Goal: Information Seeking & Learning: Stay updated

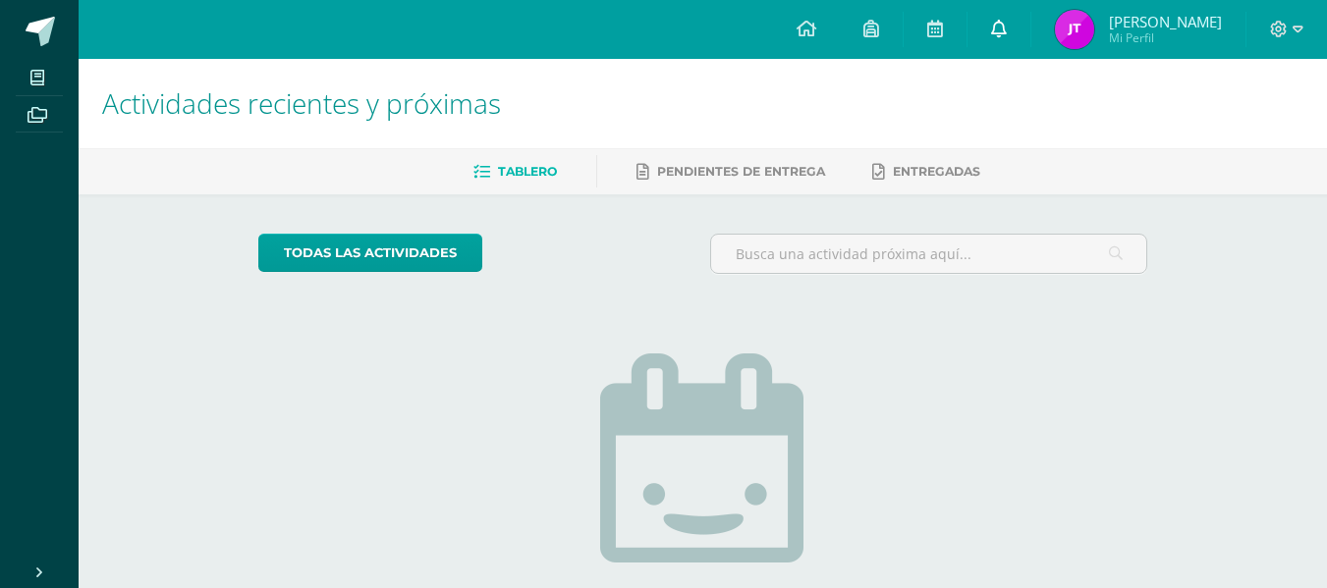
click at [1020, 46] on link at bounding box center [998, 29] width 63 height 59
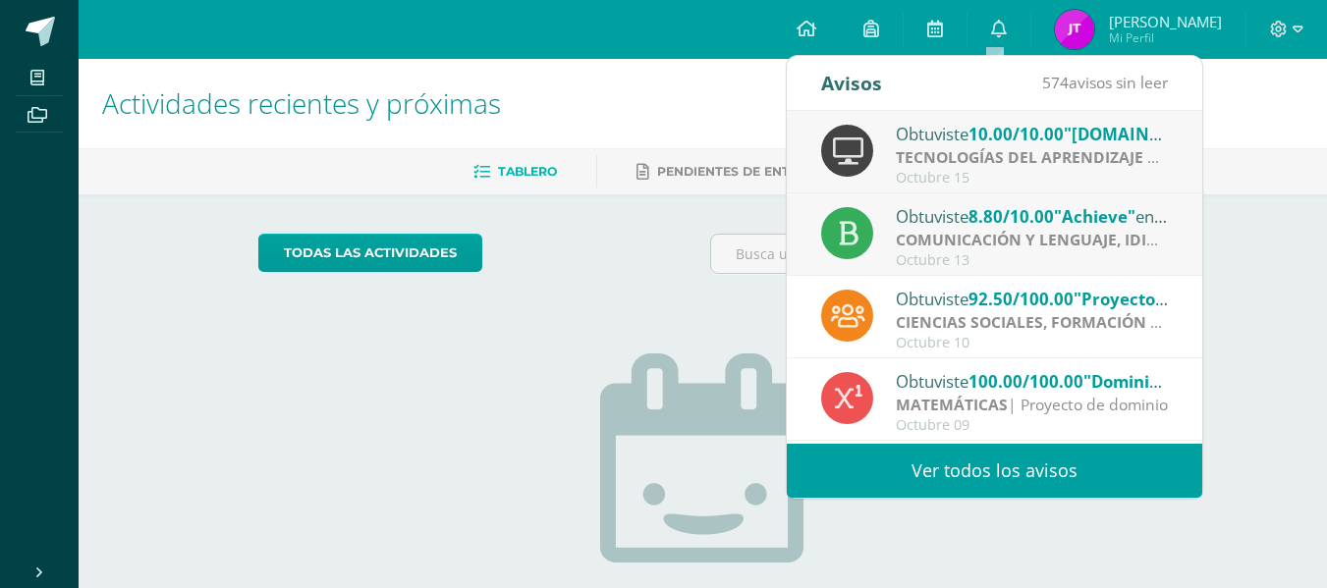
click at [959, 256] on div "Octubre 13" at bounding box center [1032, 260] width 273 height 17
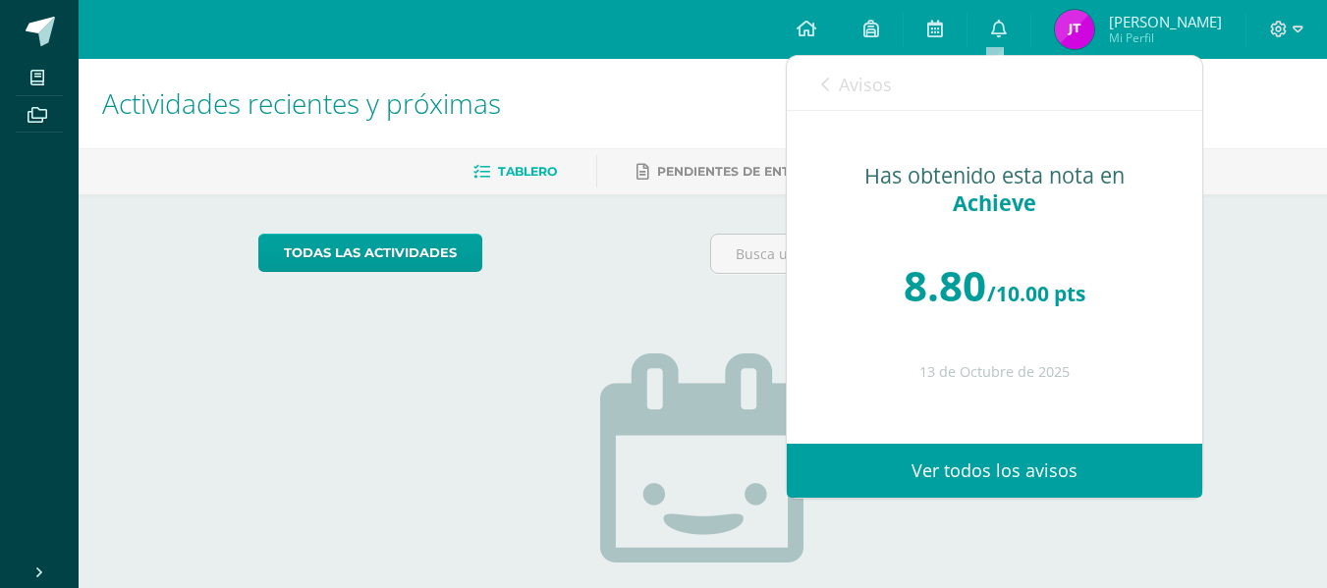
click at [959, 257] on span "8.80" at bounding box center [944, 285] width 82 height 56
click at [824, 95] on link "Avisos" at bounding box center [856, 84] width 71 height 56
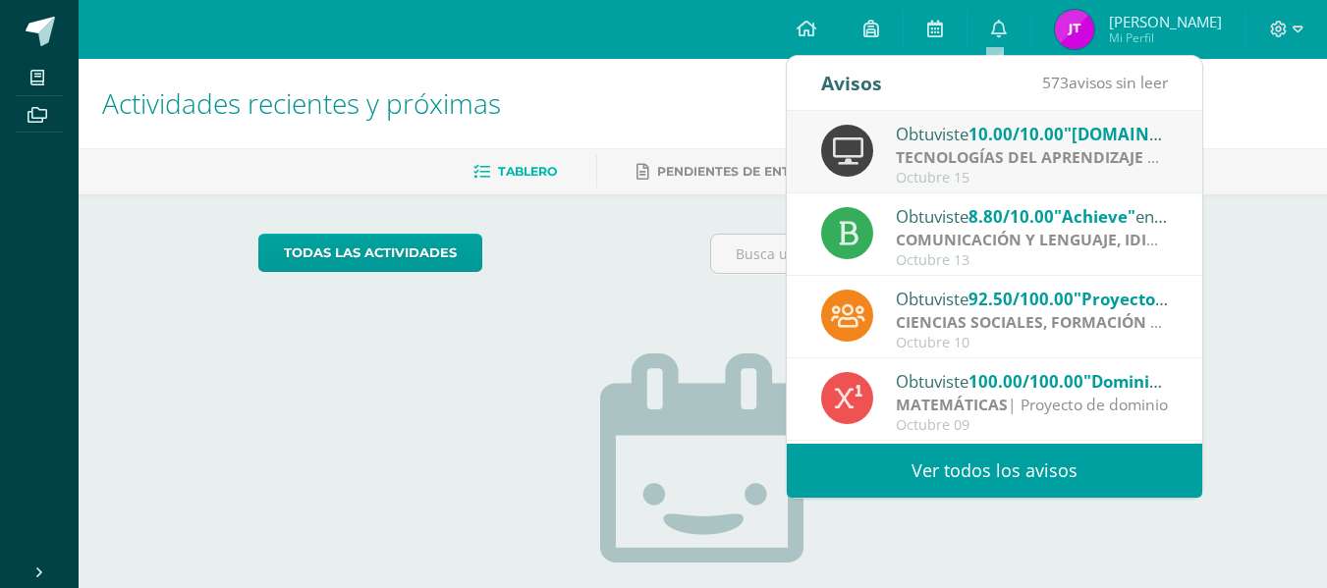
click at [944, 146] on strong "TECNOLOGÍAS DEL APRENDIZAJE Y LA COMUNICACIÓN" at bounding box center [1103, 157] width 414 height 22
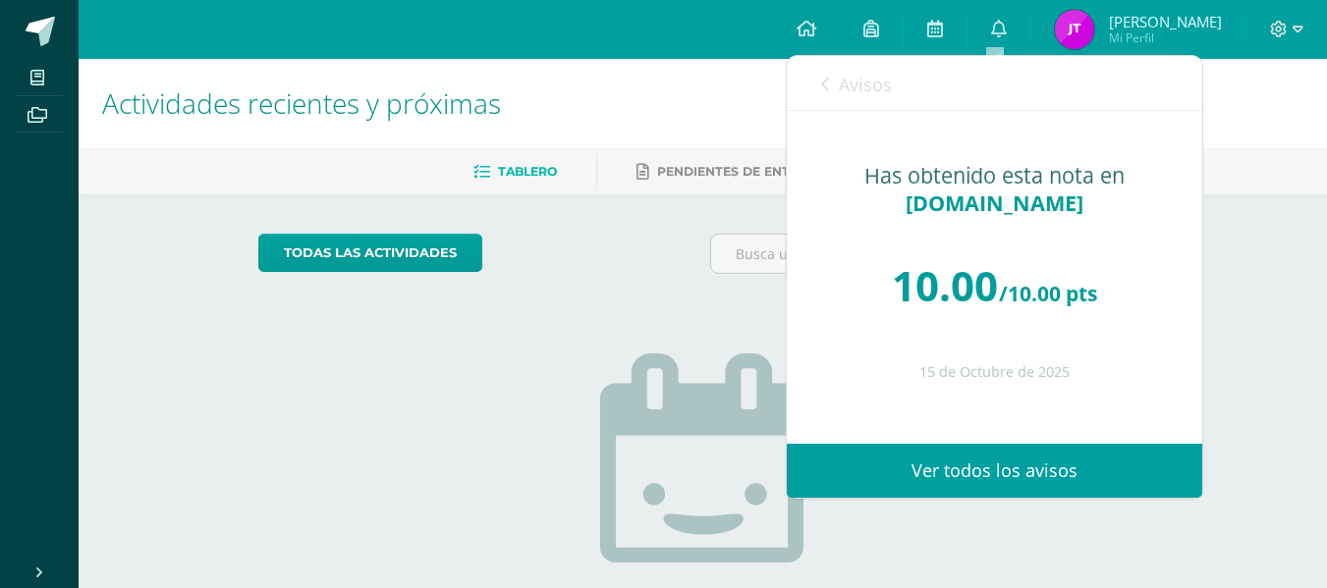
drag, startPoint x: 944, startPoint y: 146, endPoint x: 816, endPoint y: 92, distance: 138.6
click at [816, 92] on div "Avisos 572 avisos sin leer Avisos Obtuviste 10.00/10.00 "[DOMAIN_NAME]" en TECN…" at bounding box center [994, 277] width 415 height 442
click at [816, 92] on div "Avisos 572 avisos sin leer Avisos" at bounding box center [994, 83] width 415 height 55
click at [820, 84] on div "Avisos 572 avisos sin leer Avisos" at bounding box center [994, 83] width 415 height 55
drag, startPoint x: 885, startPoint y: 84, endPoint x: 832, endPoint y: 83, distance: 53.0
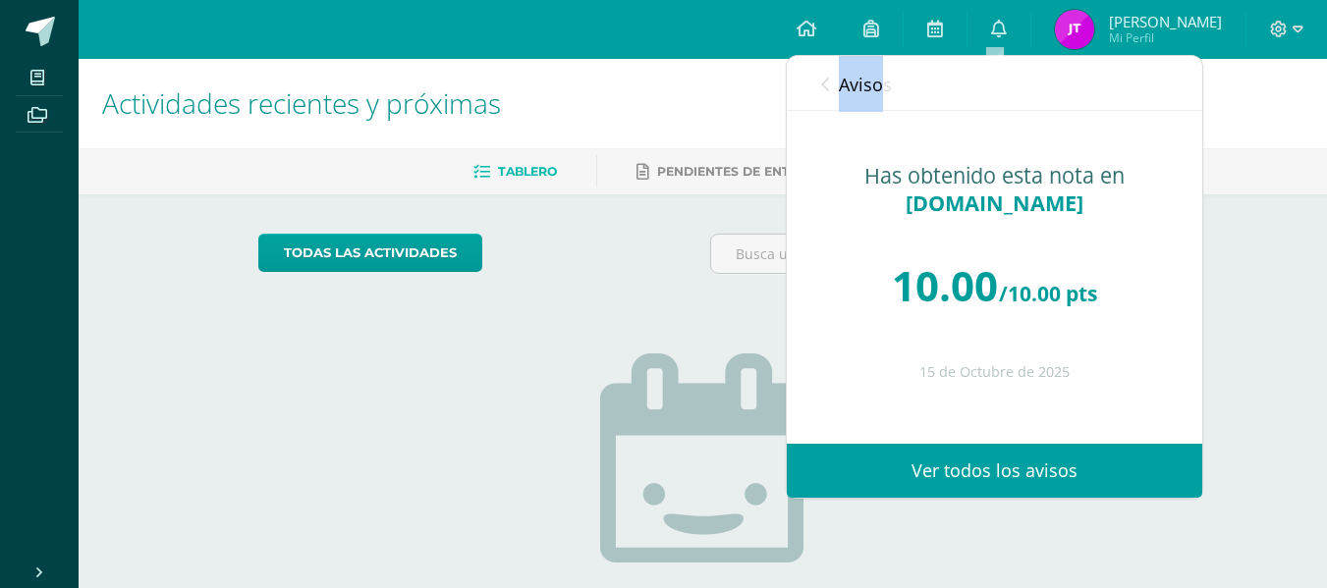
click at [832, 83] on link "Avisos" at bounding box center [856, 84] width 71 height 56
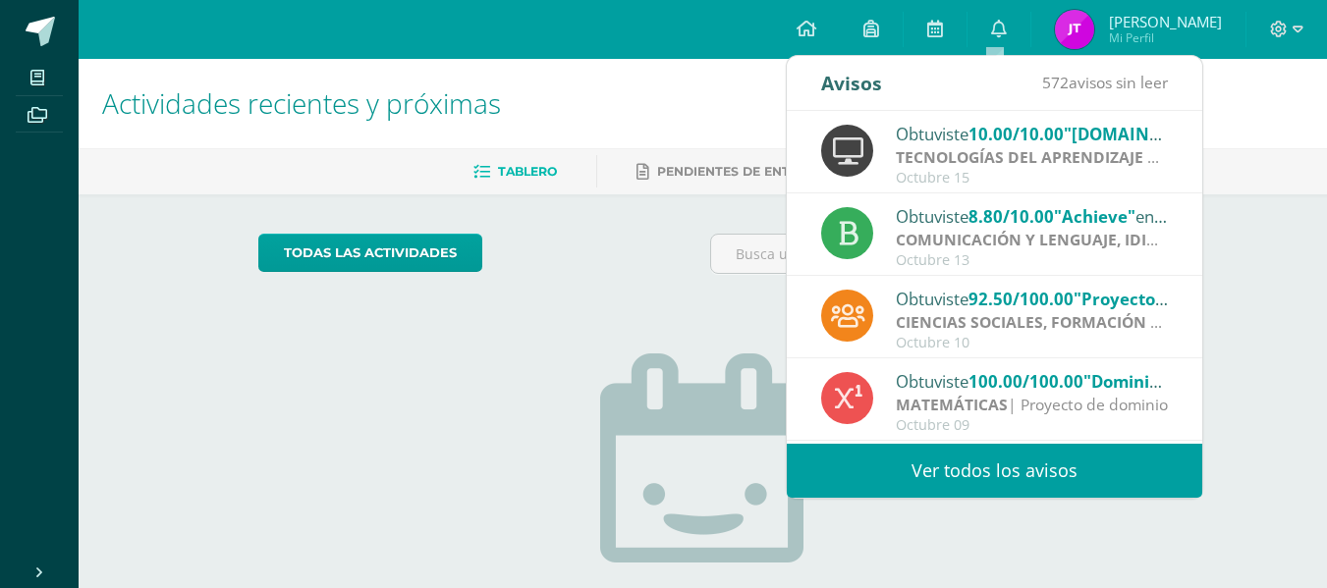
click at [832, 83] on div "Avisos 572 avisos sin leer Avisos" at bounding box center [994, 83] width 415 height 55
